Goal: Complete application form: Complete application form

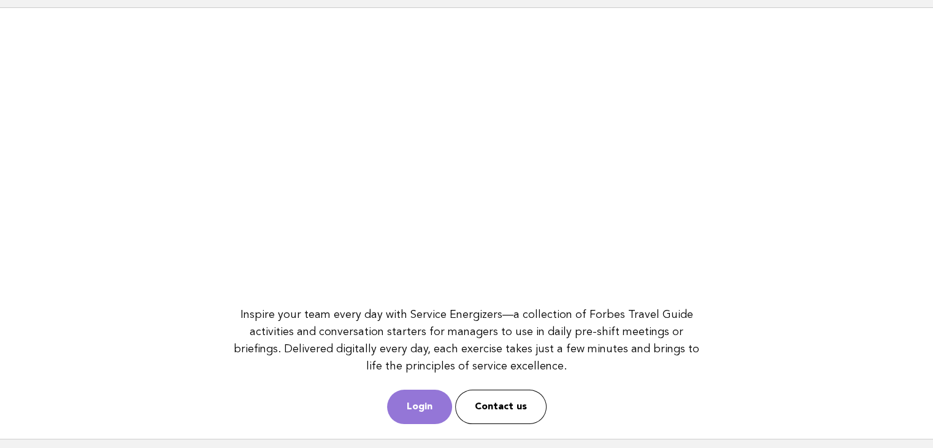
scroll to position [158, 0]
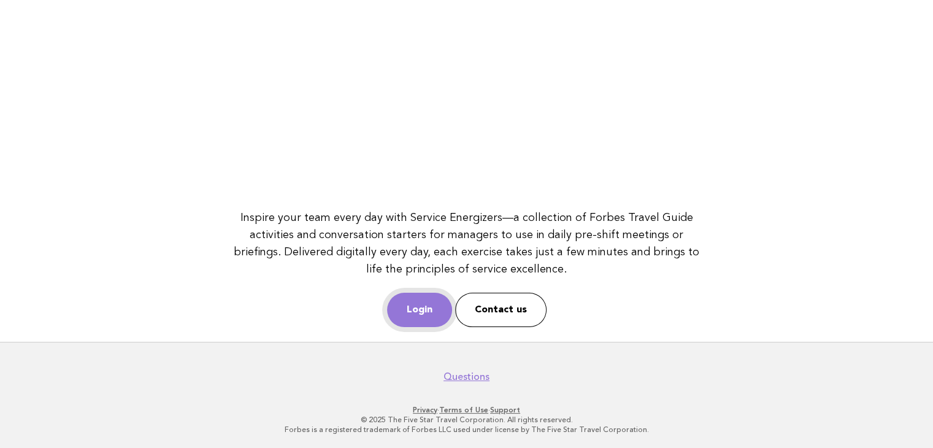
click at [414, 297] on link "Login" at bounding box center [419, 310] width 65 height 34
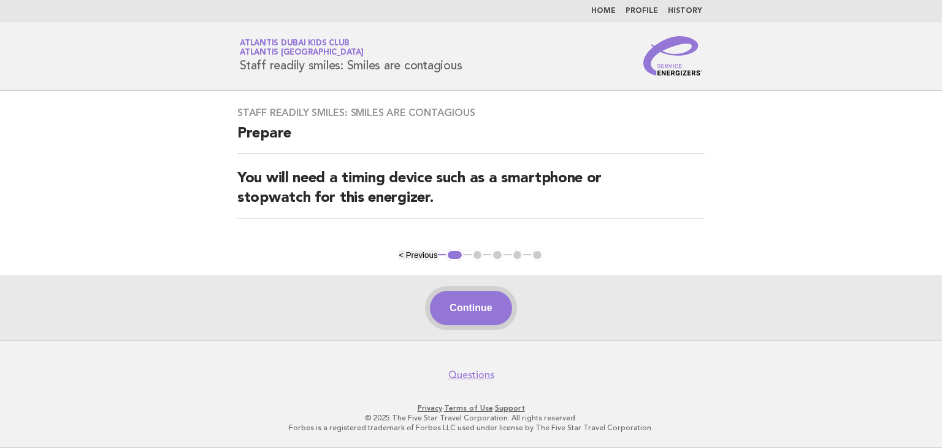
click at [475, 317] on button "Continue" at bounding box center [471, 308] width 82 height 34
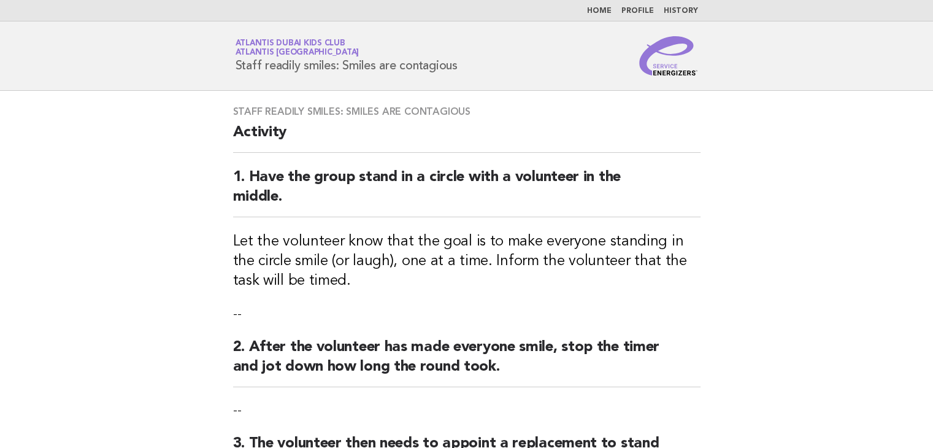
scroll to position [326, 0]
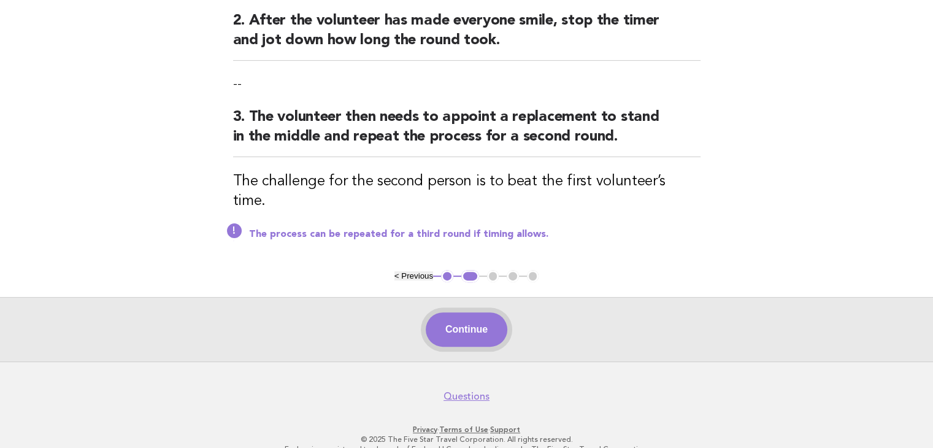
click at [483, 312] on button "Continue" at bounding box center [467, 329] width 82 height 34
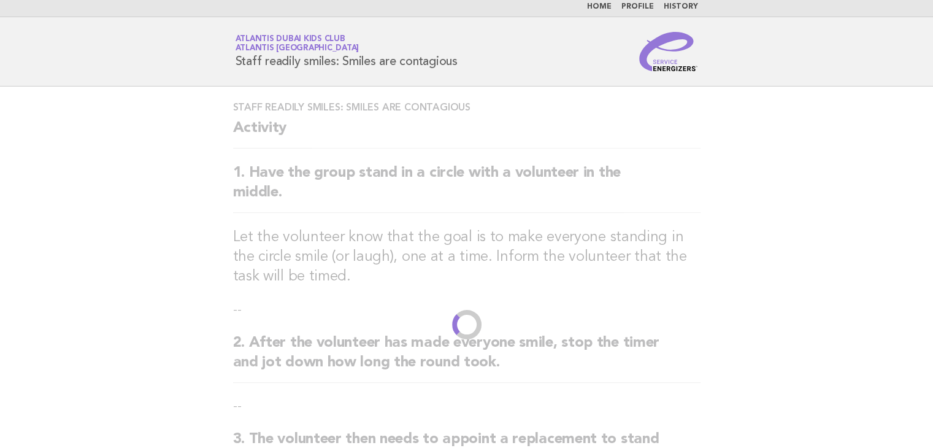
scroll to position [0, 0]
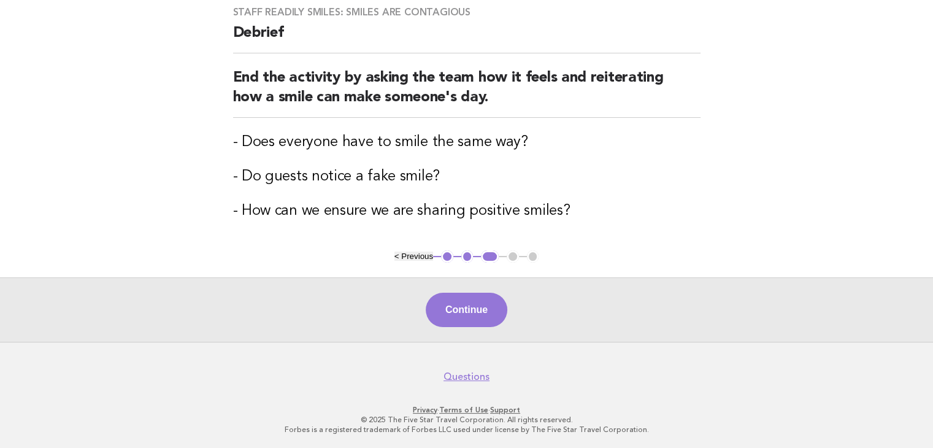
click at [498, 297] on button "Continue" at bounding box center [467, 310] width 82 height 34
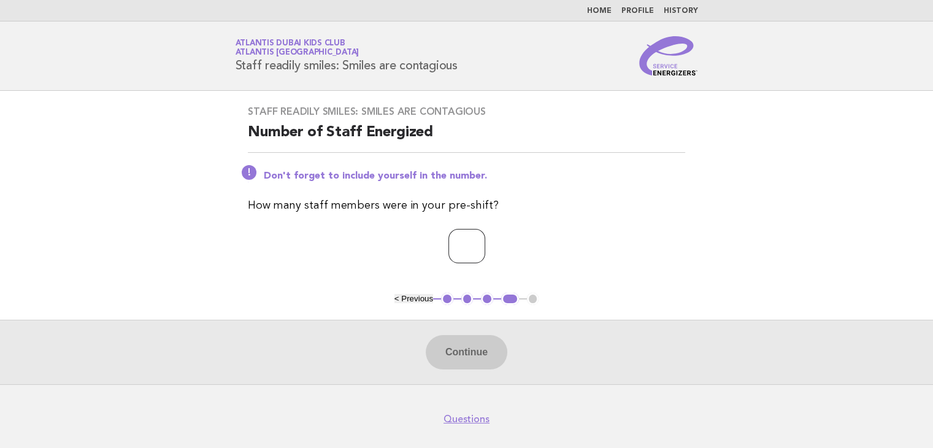
click at [463, 248] on input "number" at bounding box center [466, 246] width 37 height 34
type input "*"
click at [488, 343] on button "Continue" at bounding box center [467, 352] width 82 height 34
